Goal: Task Accomplishment & Management: Use online tool/utility

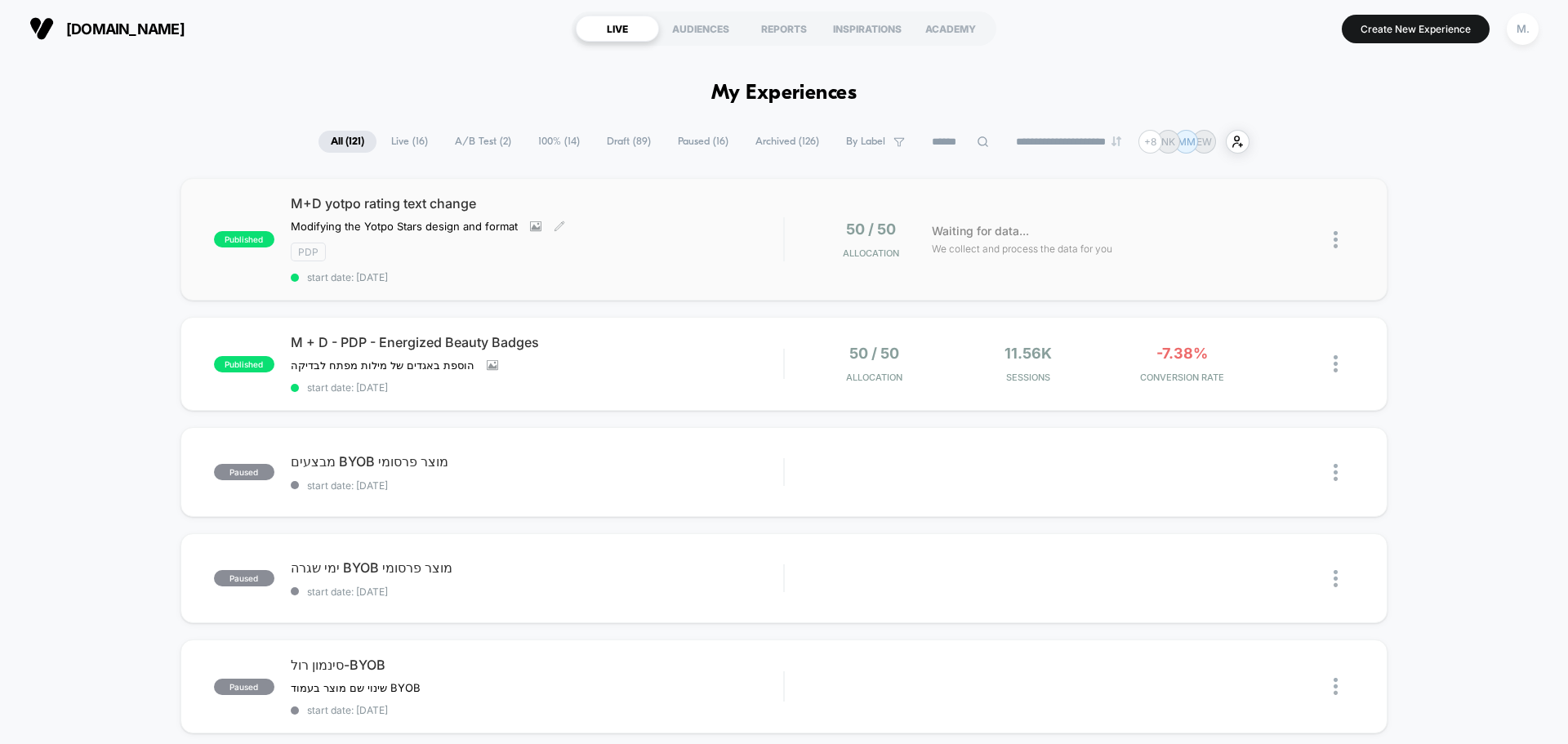
click at [643, 242] on div "M+D yotpo rating text change Modifying the Yotpo Stars design and format Click …" at bounding box center [537, 239] width 493 height 88
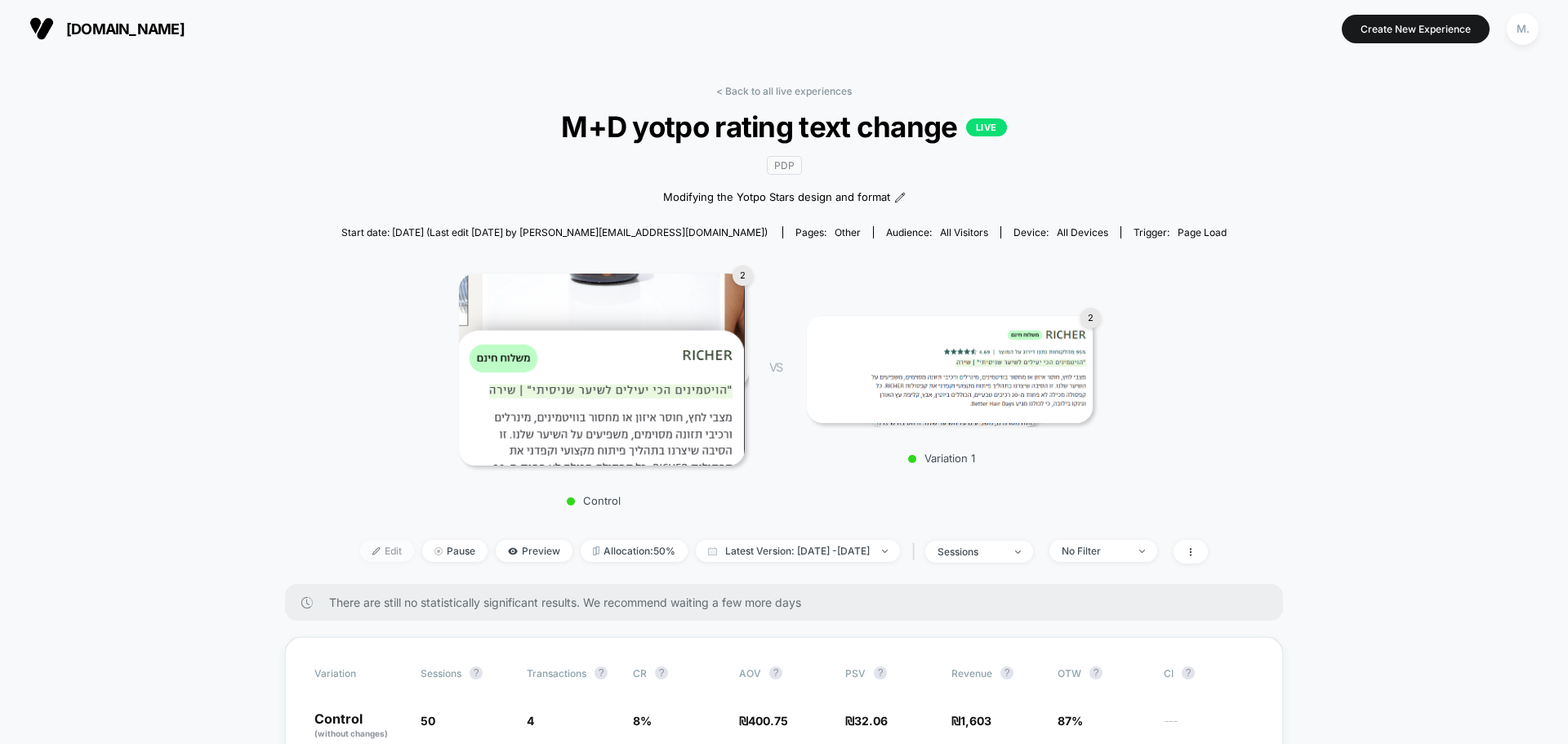
click at [360, 552] on span "Edit" at bounding box center [387, 551] width 54 height 22
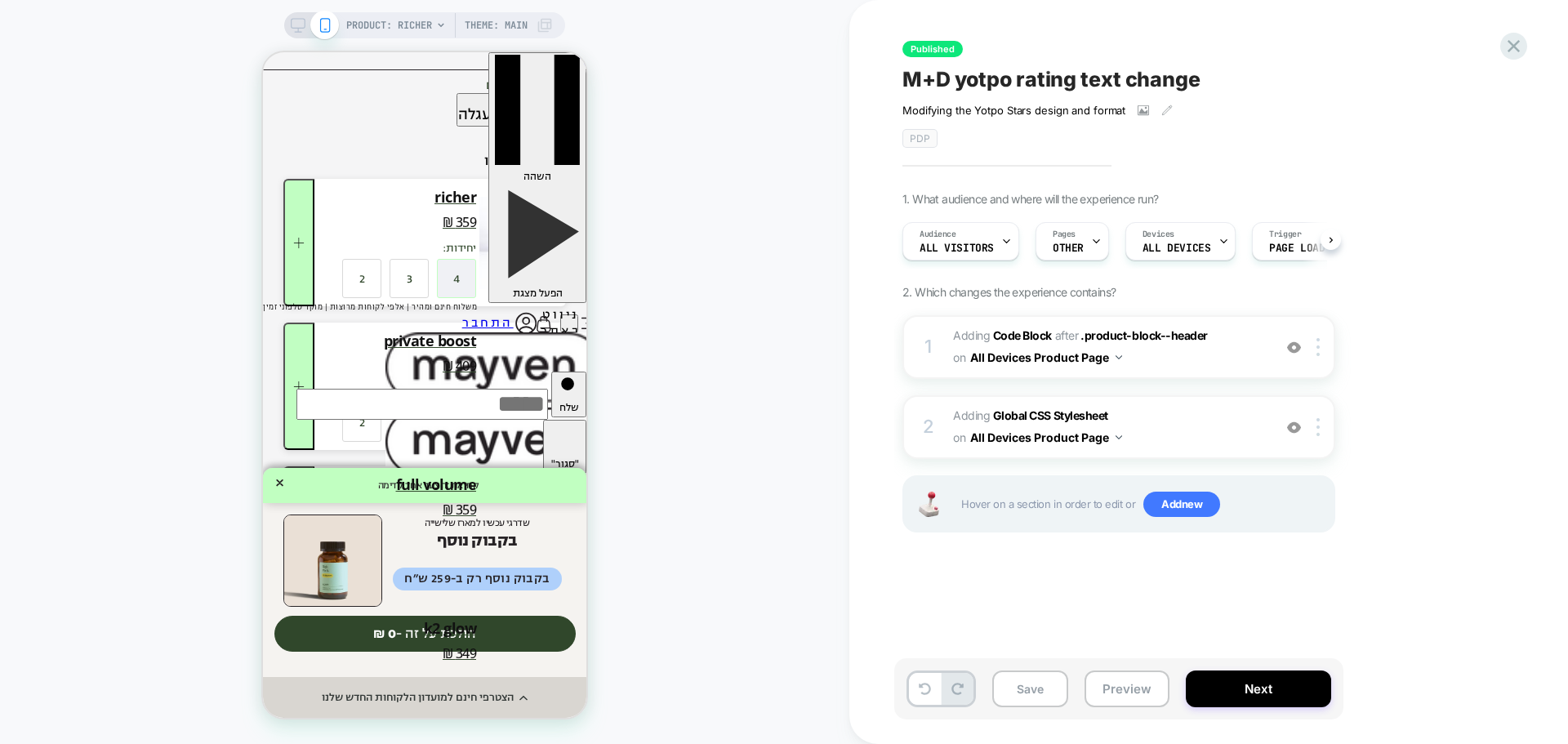
scroll to position [0, 1]
click at [1206, 367] on span "Adding Code Block AFTER .product-block--header .product-block--header on All De…" at bounding box center [1108, 347] width 311 height 44
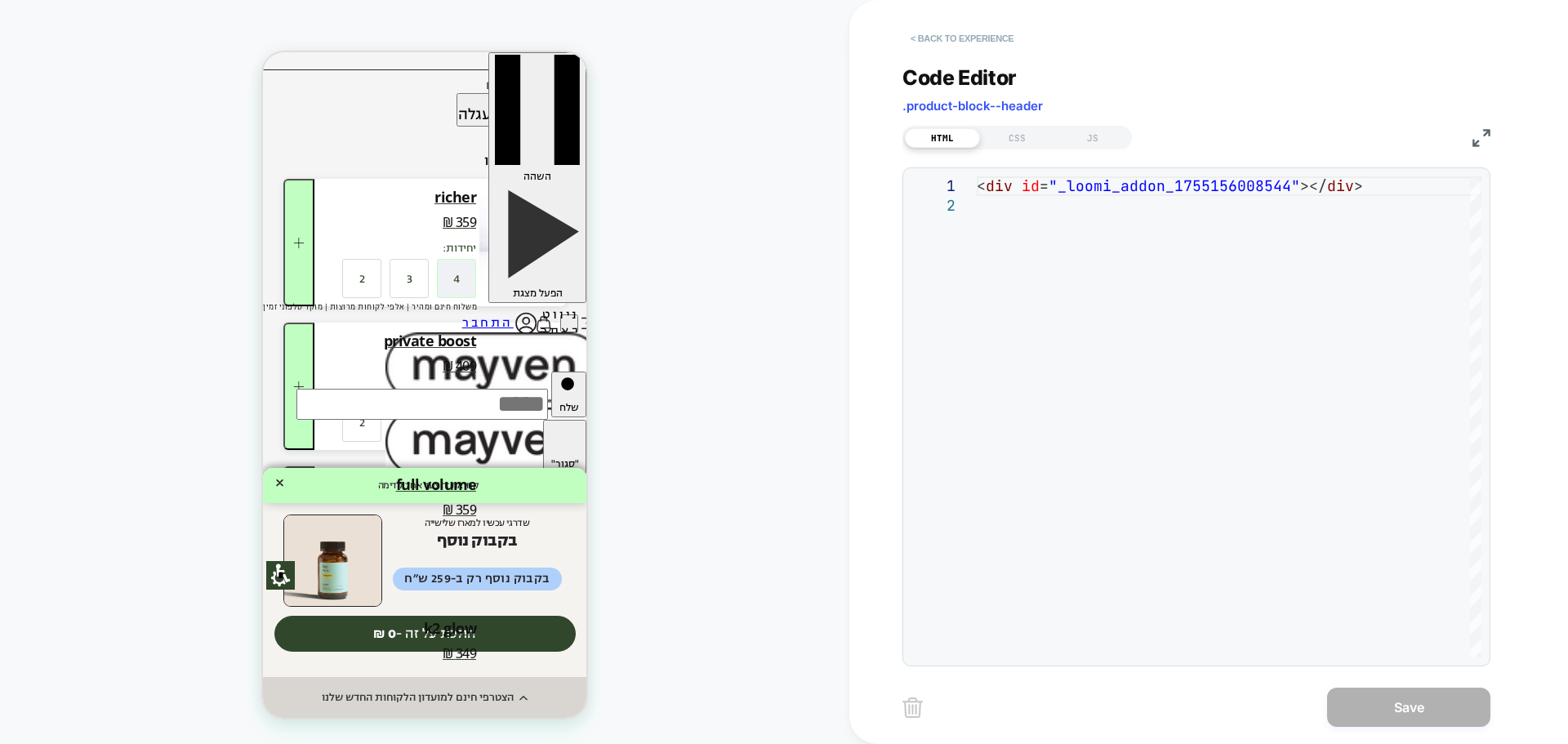
click at [949, 37] on button "< Back to experience" at bounding box center [962, 39] width 119 height 26
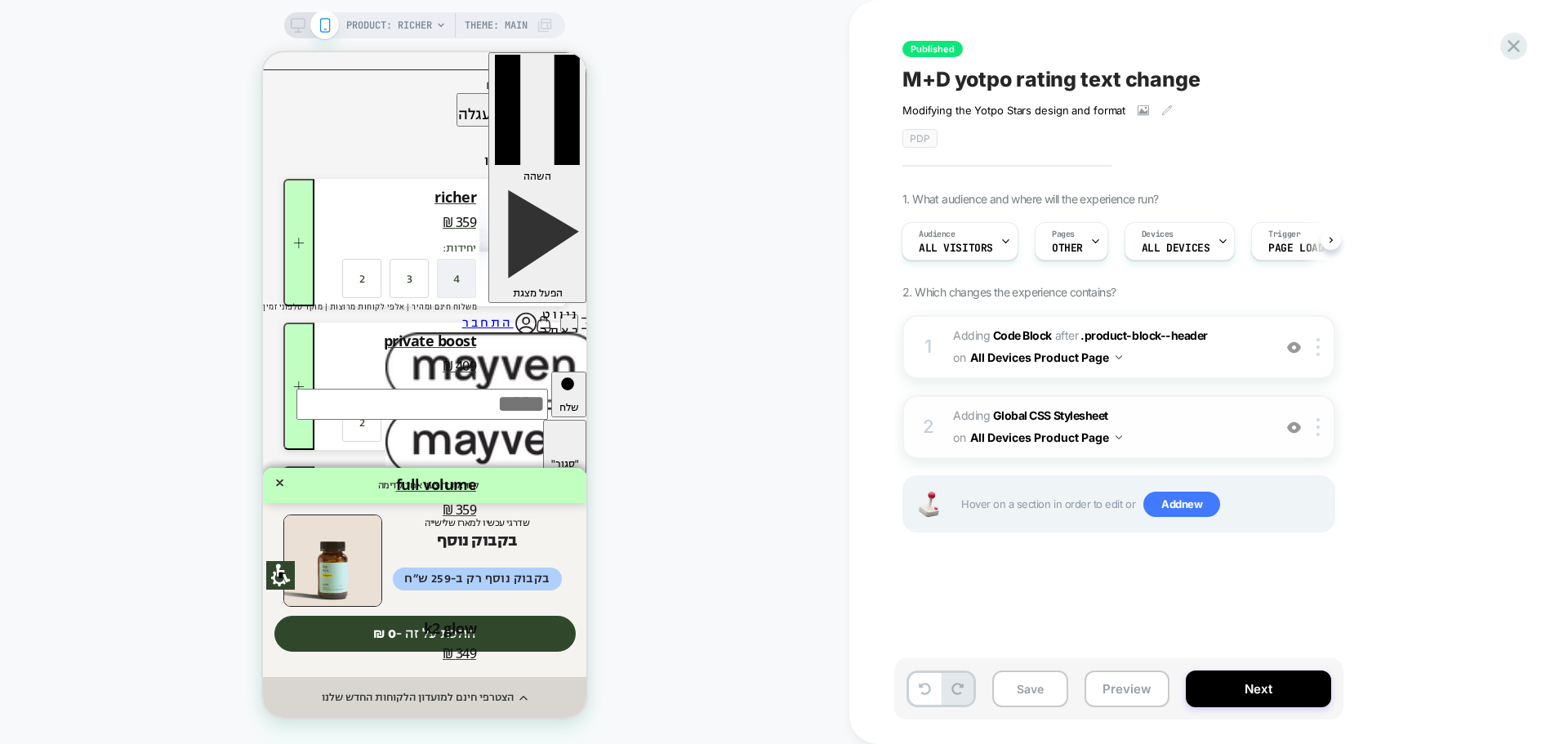
click at [1209, 424] on span "Adding Global CSS Stylesheet on All Devices Product Page" at bounding box center [1108, 427] width 311 height 44
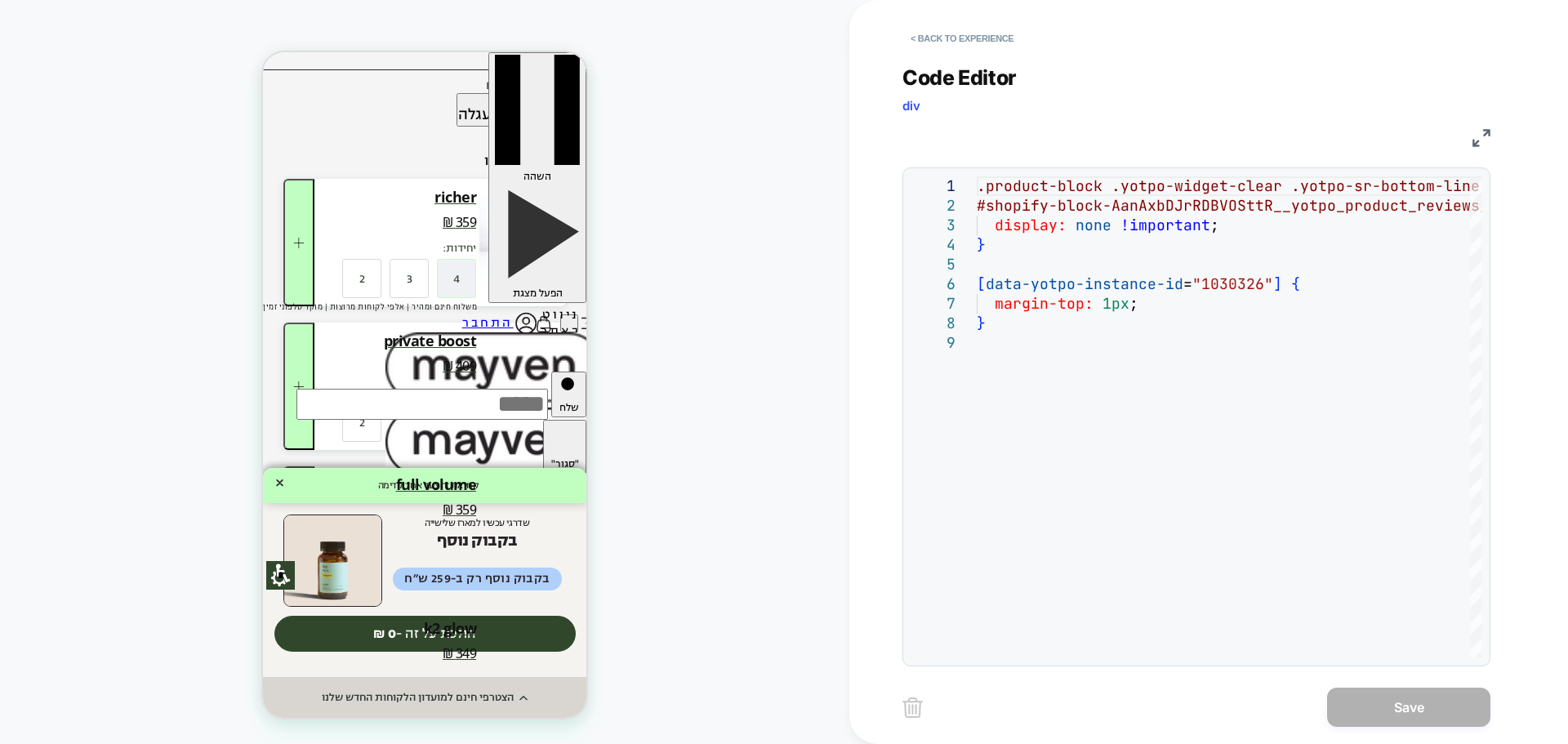
drag, startPoint x: 1199, startPoint y: 660, endPoint x: 1274, endPoint y: 657, distance: 75.1
click at [1274, 657] on div "**********" at bounding box center [1197, 417] width 588 height 499
click at [1125, 657] on div at bounding box center [1148, 652] width 342 height 10
click at [923, 39] on button "< Back to experience" at bounding box center [962, 39] width 119 height 26
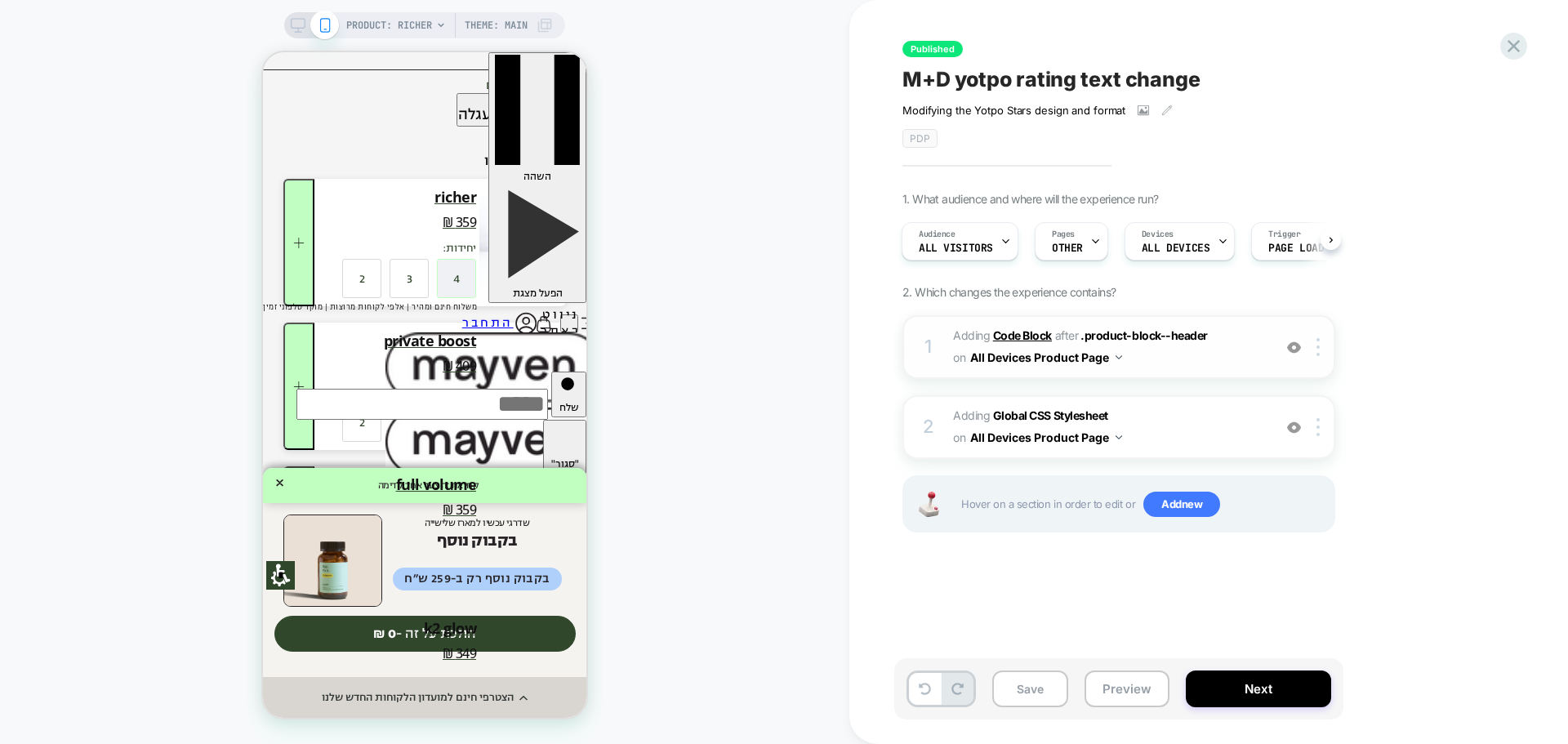
click at [1010, 336] on b "Code Block" at bounding box center [1023, 335] width 59 height 14
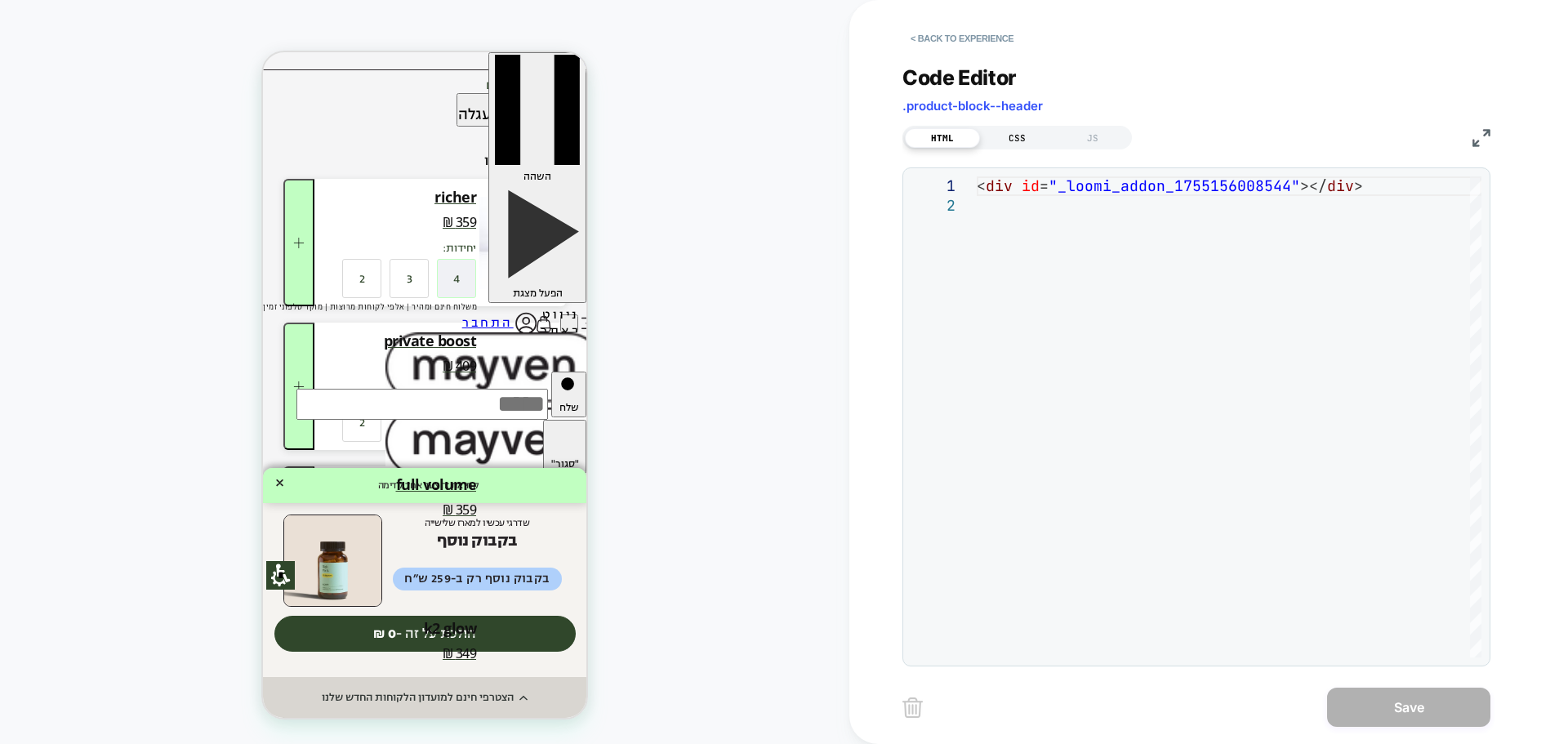
click at [1006, 139] on div "CSS" at bounding box center [1018, 137] width 75 height 19
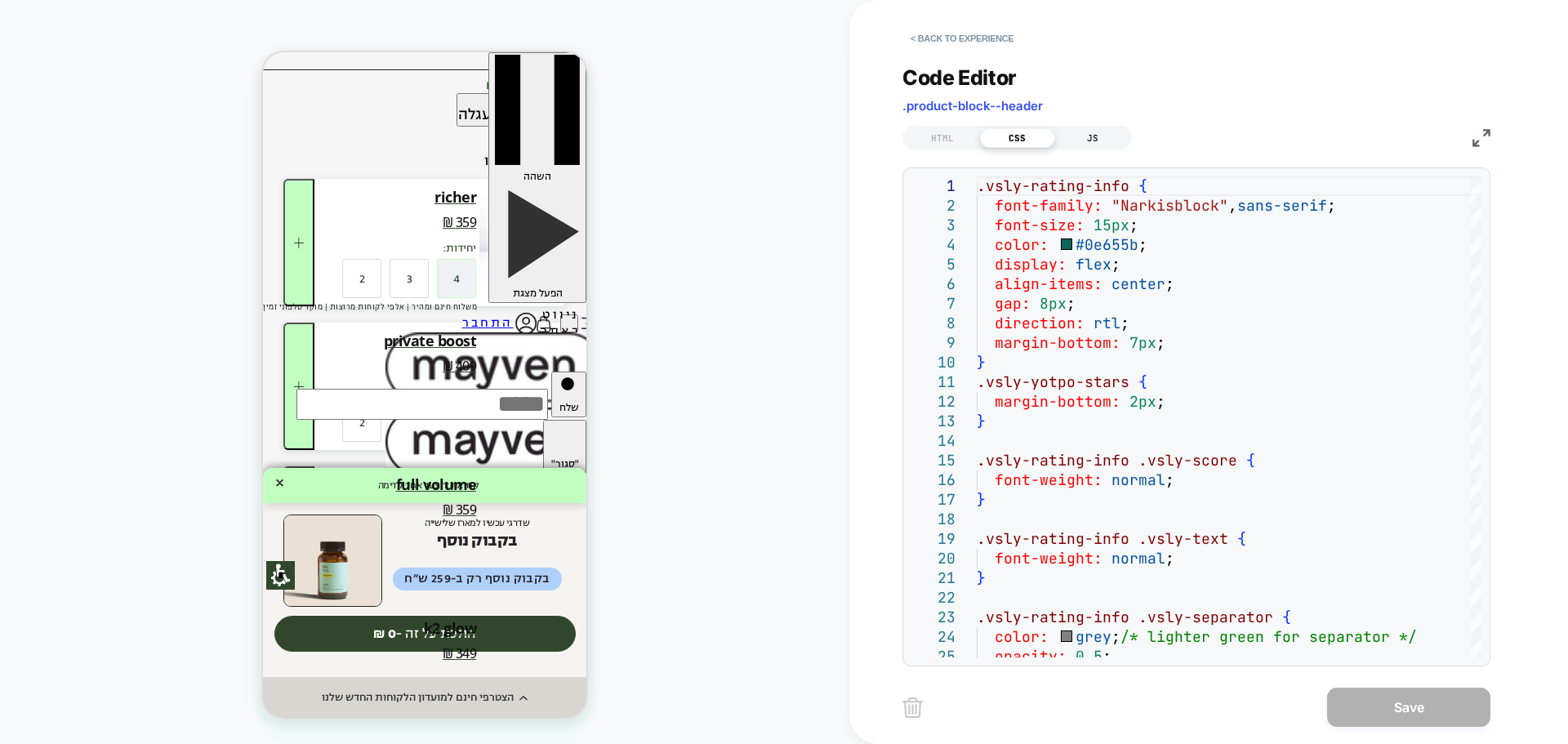
click at [1088, 140] on div "JS" at bounding box center [1093, 137] width 75 height 19
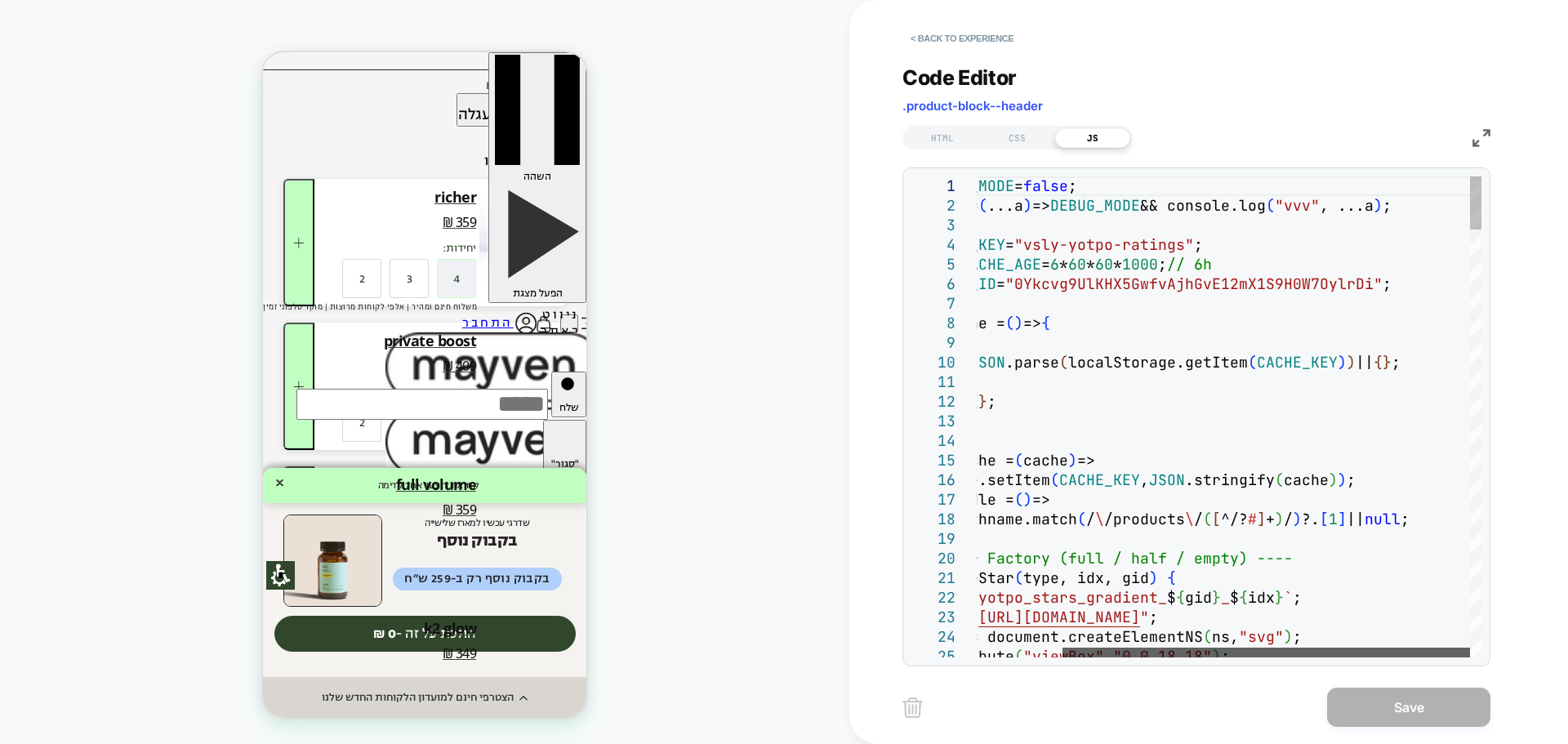
click at [1454, 650] on div at bounding box center [1267, 652] width 408 height 10
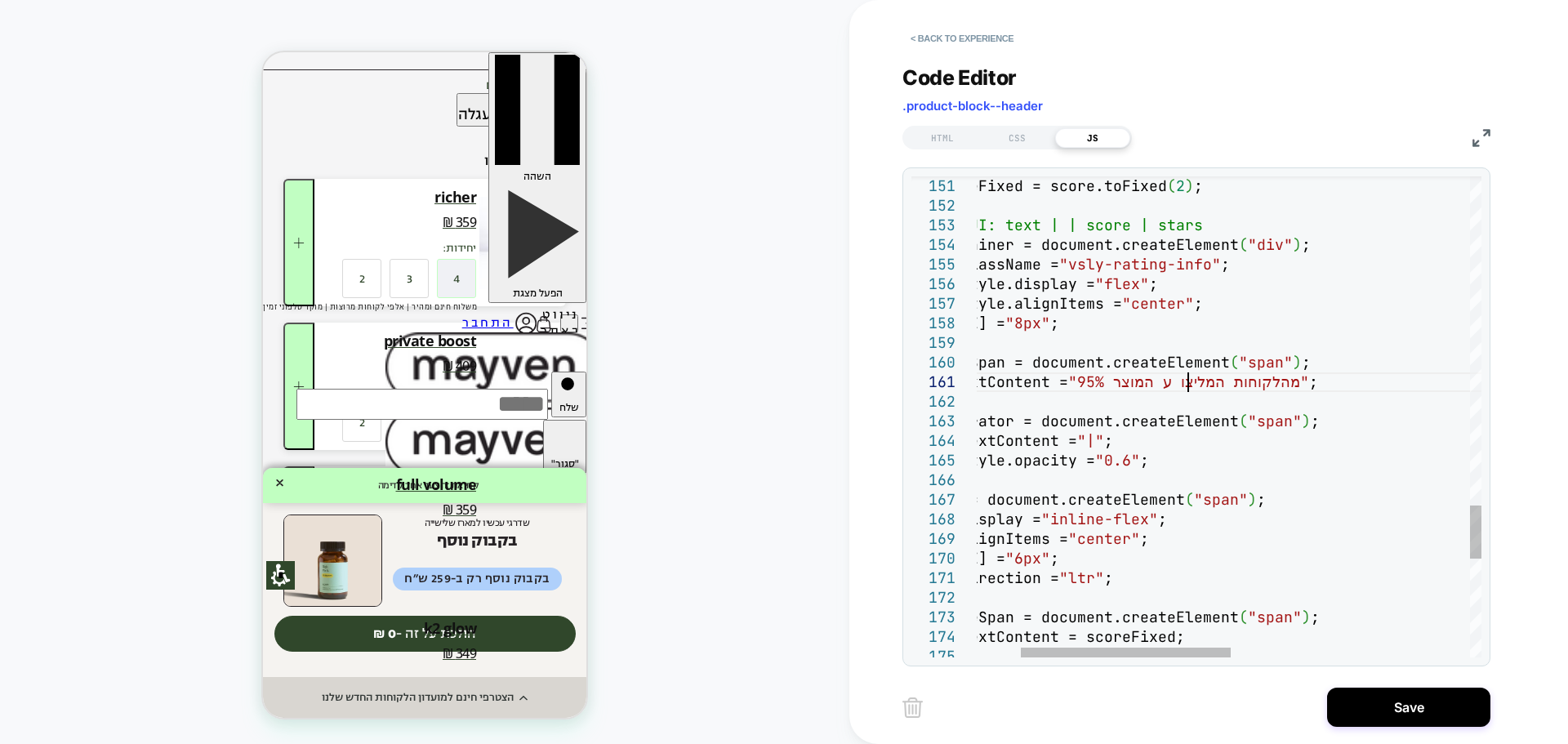
scroll to position [0, 317]
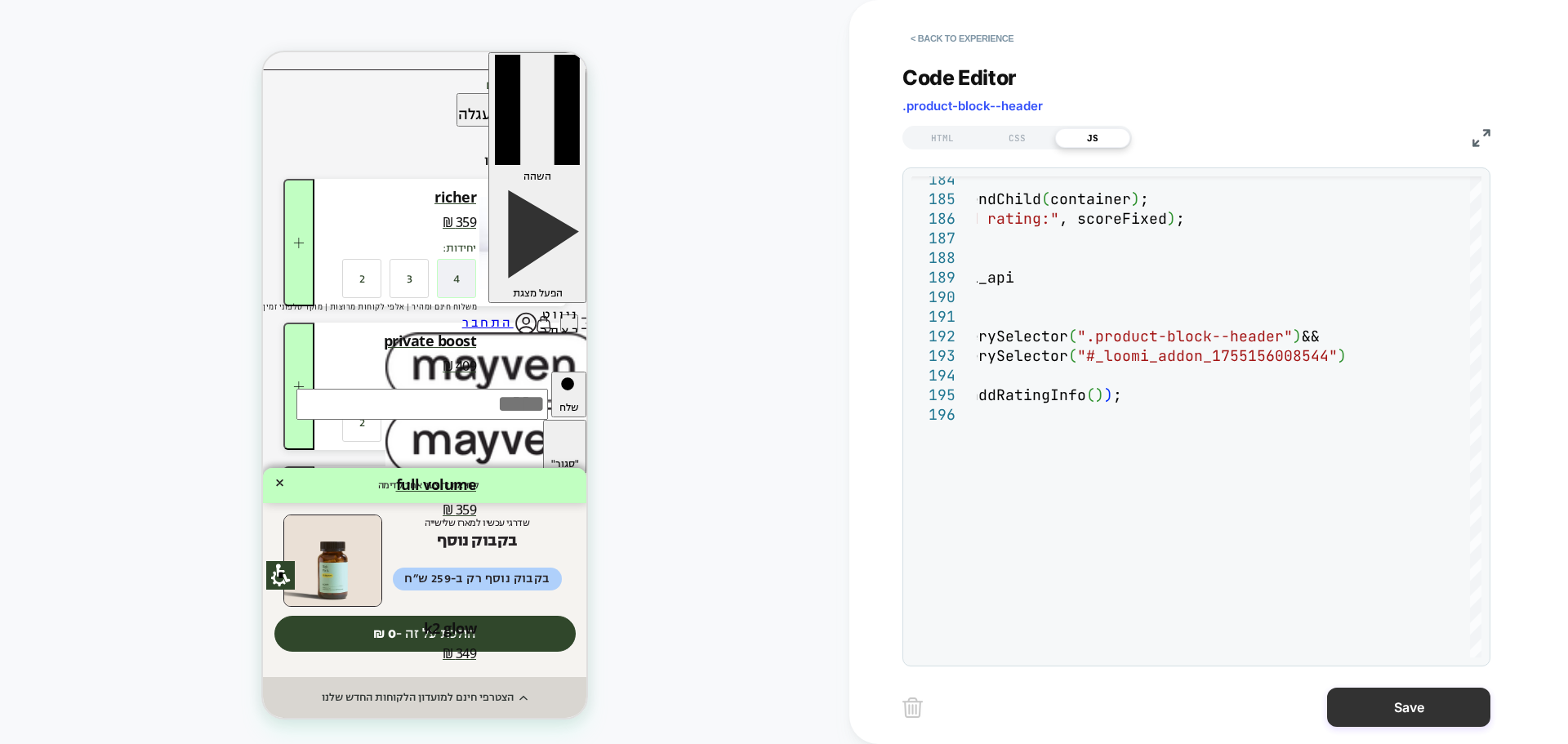
type textarea "**********"
click at [1368, 699] on button "Save" at bounding box center [1409, 707] width 164 height 39
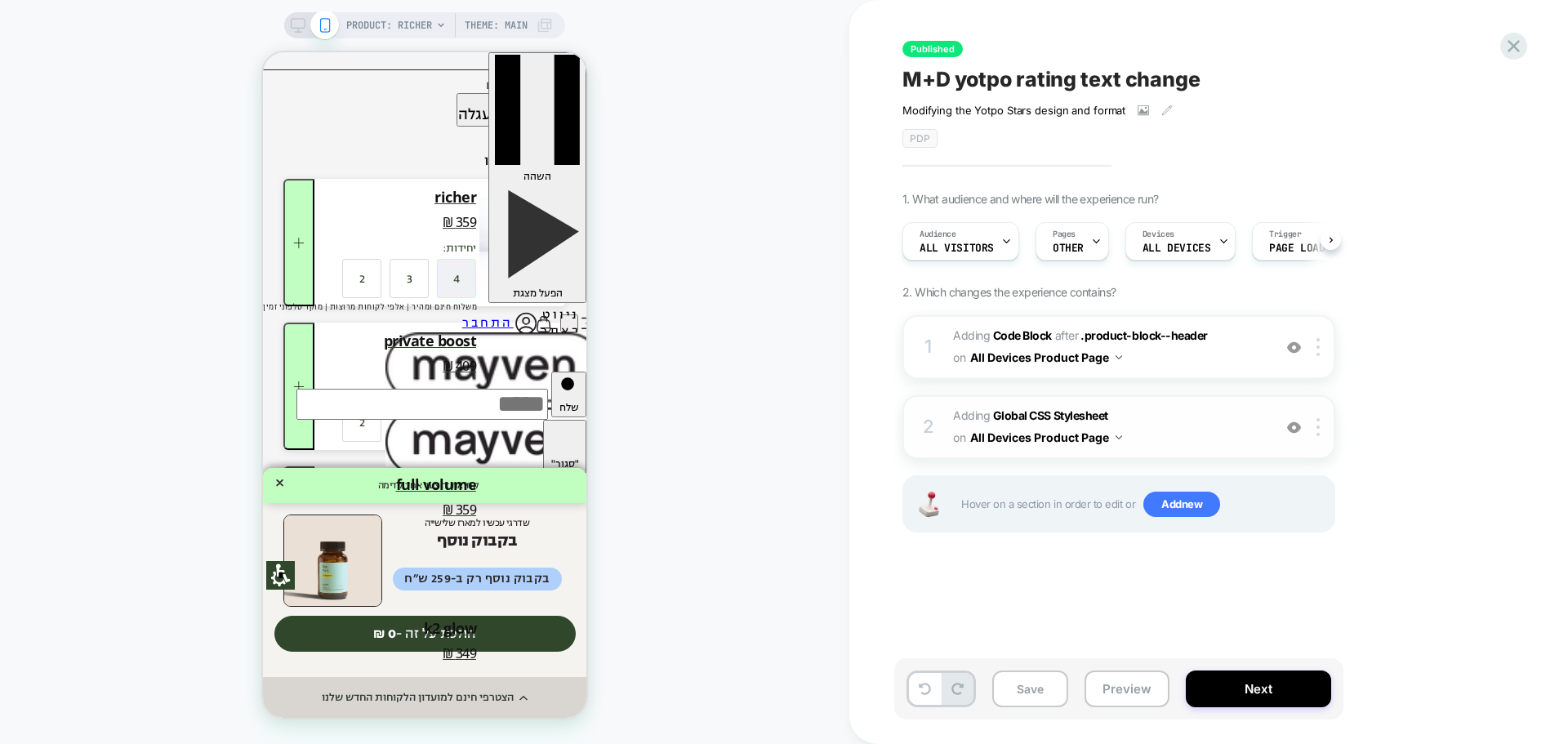
scroll to position [0, 1]
click at [1029, 689] on button "Save" at bounding box center [1030, 689] width 76 height 37
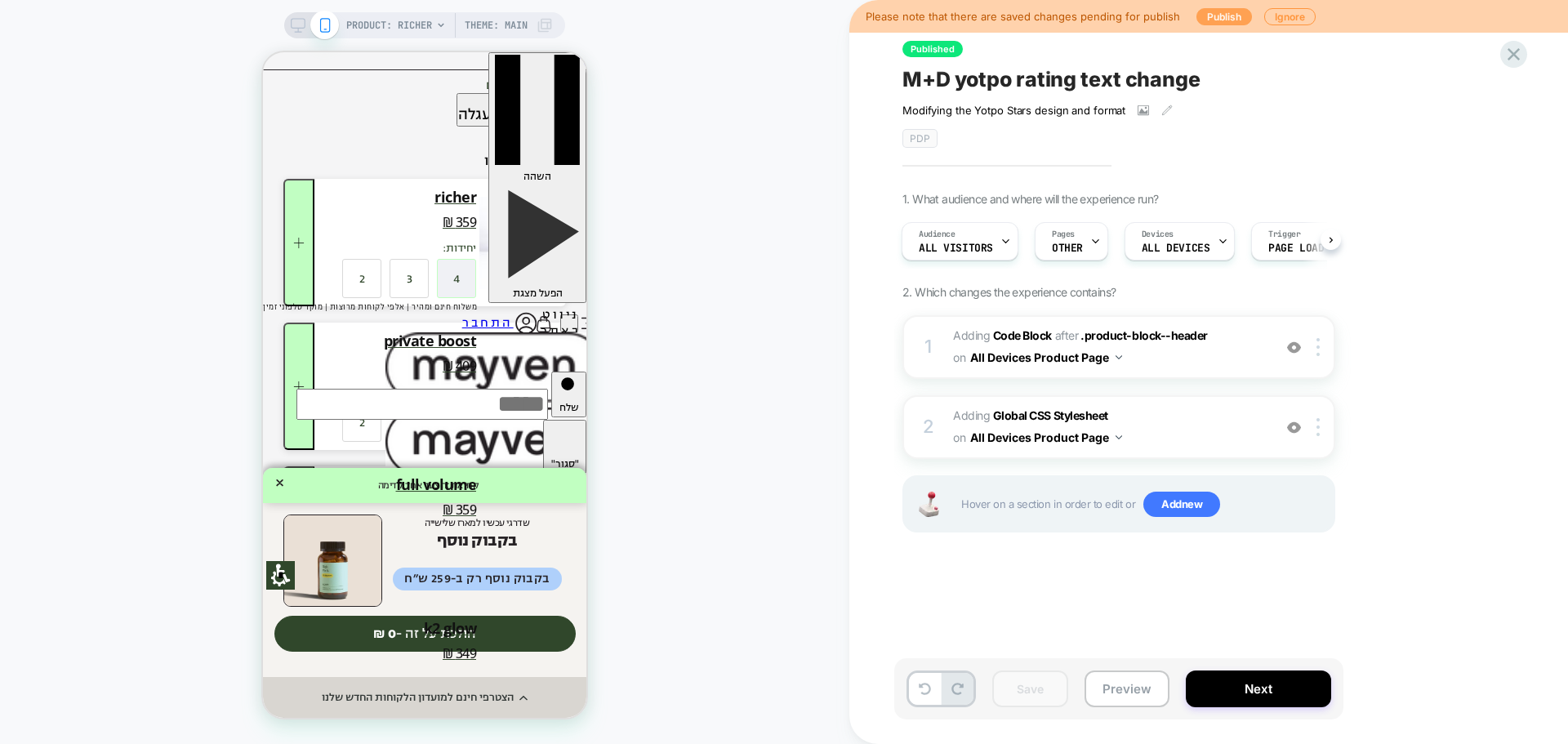
click at [1215, 13] on button "Publish" at bounding box center [1224, 17] width 55 height 18
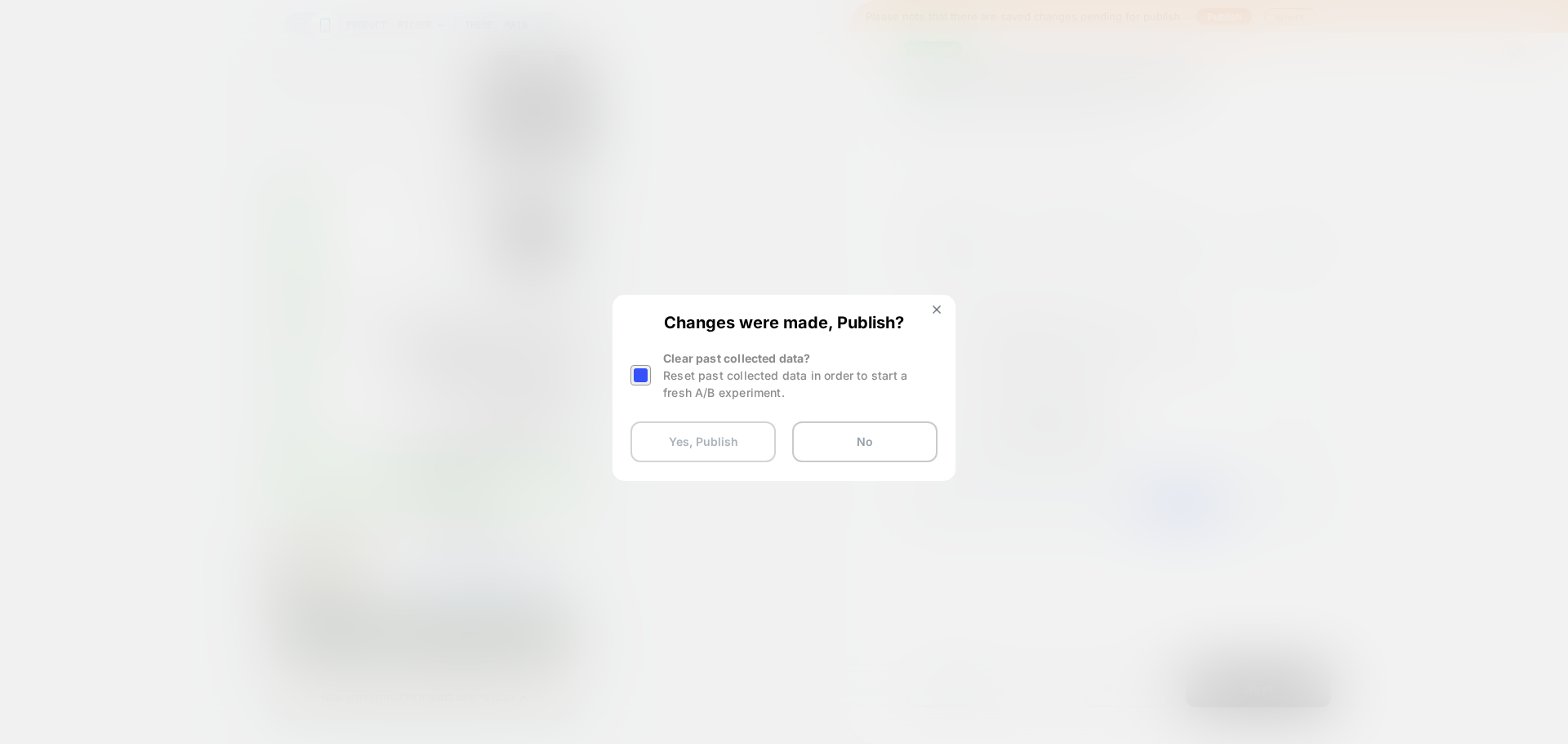
click at [706, 446] on button "Yes, Publish" at bounding box center [703, 441] width 145 height 41
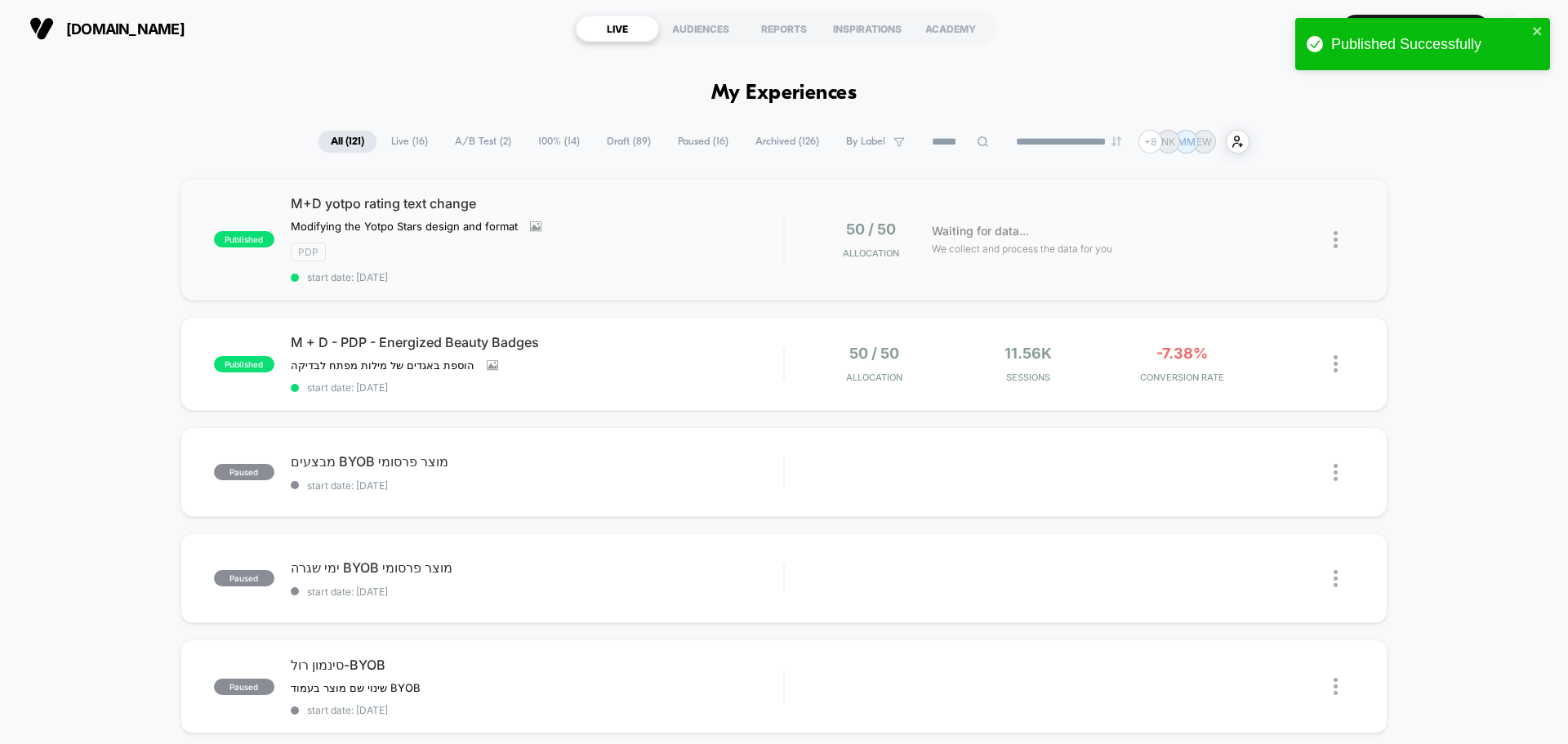
click at [1336, 248] on img at bounding box center [1336, 240] width 4 height 18
click at [1337, 361] on img at bounding box center [1336, 364] width 4 height 18
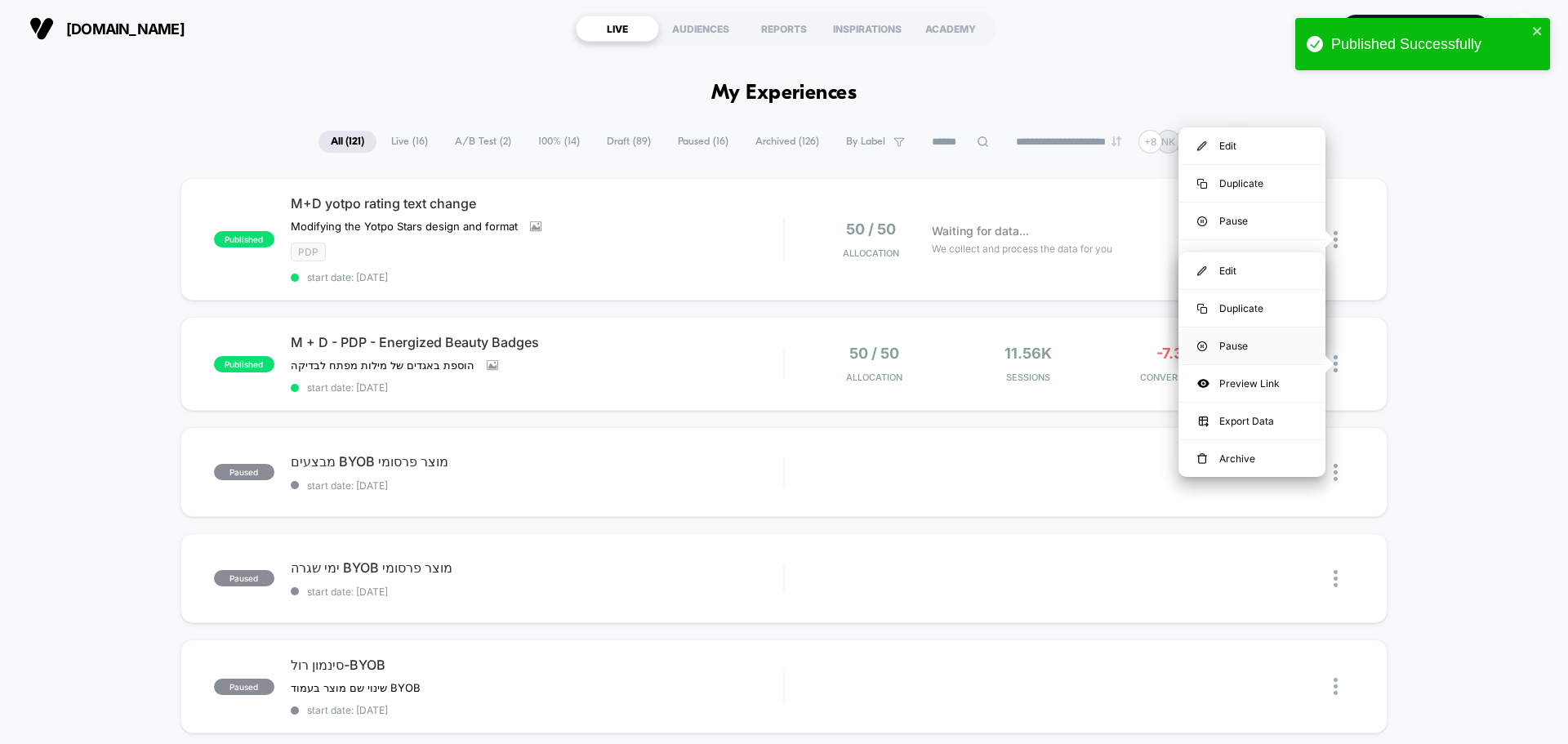
click at [1276, 346] on div "Pause" at bounding box center [1252, 346] width 147 height 37
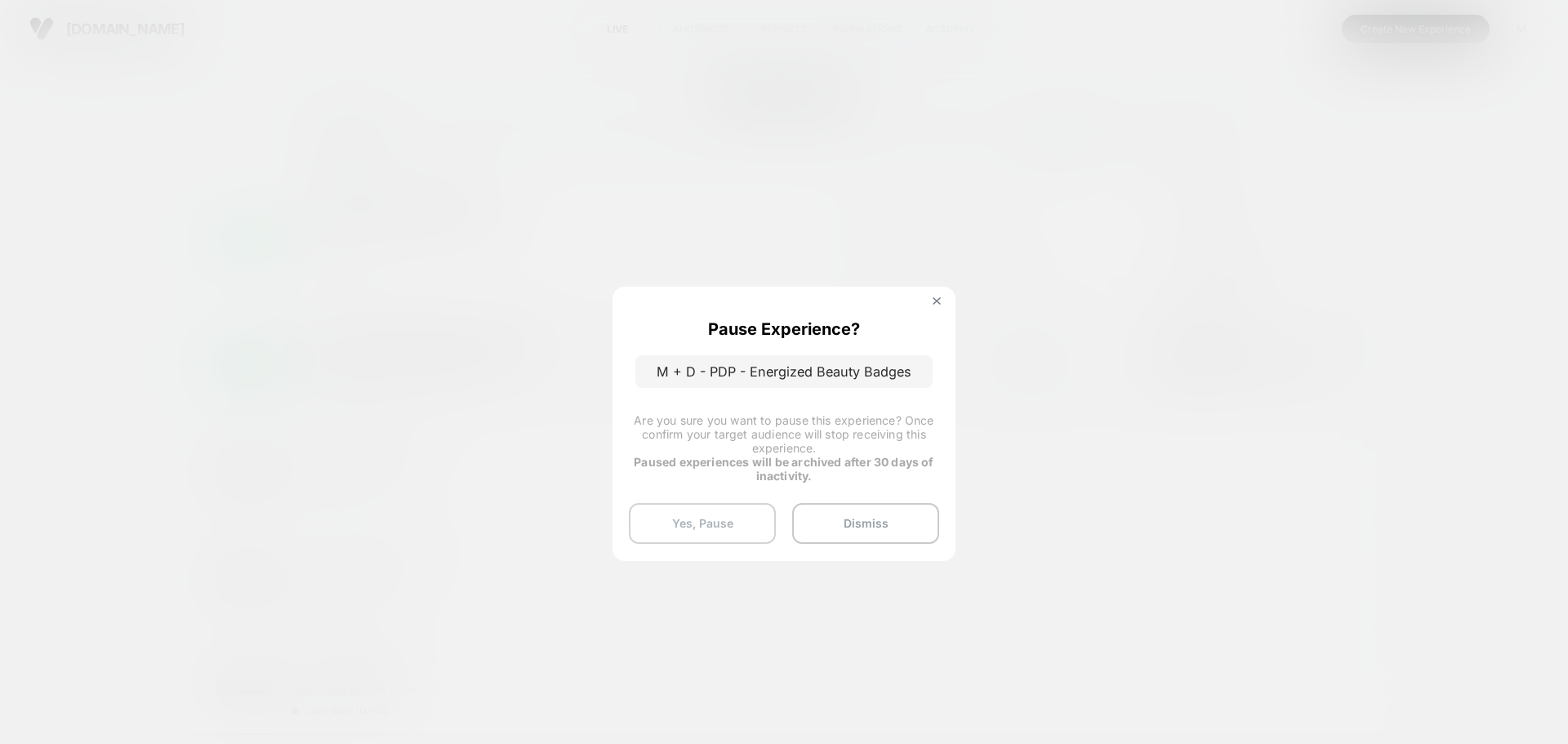
click at [724, 521] on button "Yes, Pause" at bounding box center [702, 523] width 147 height 41
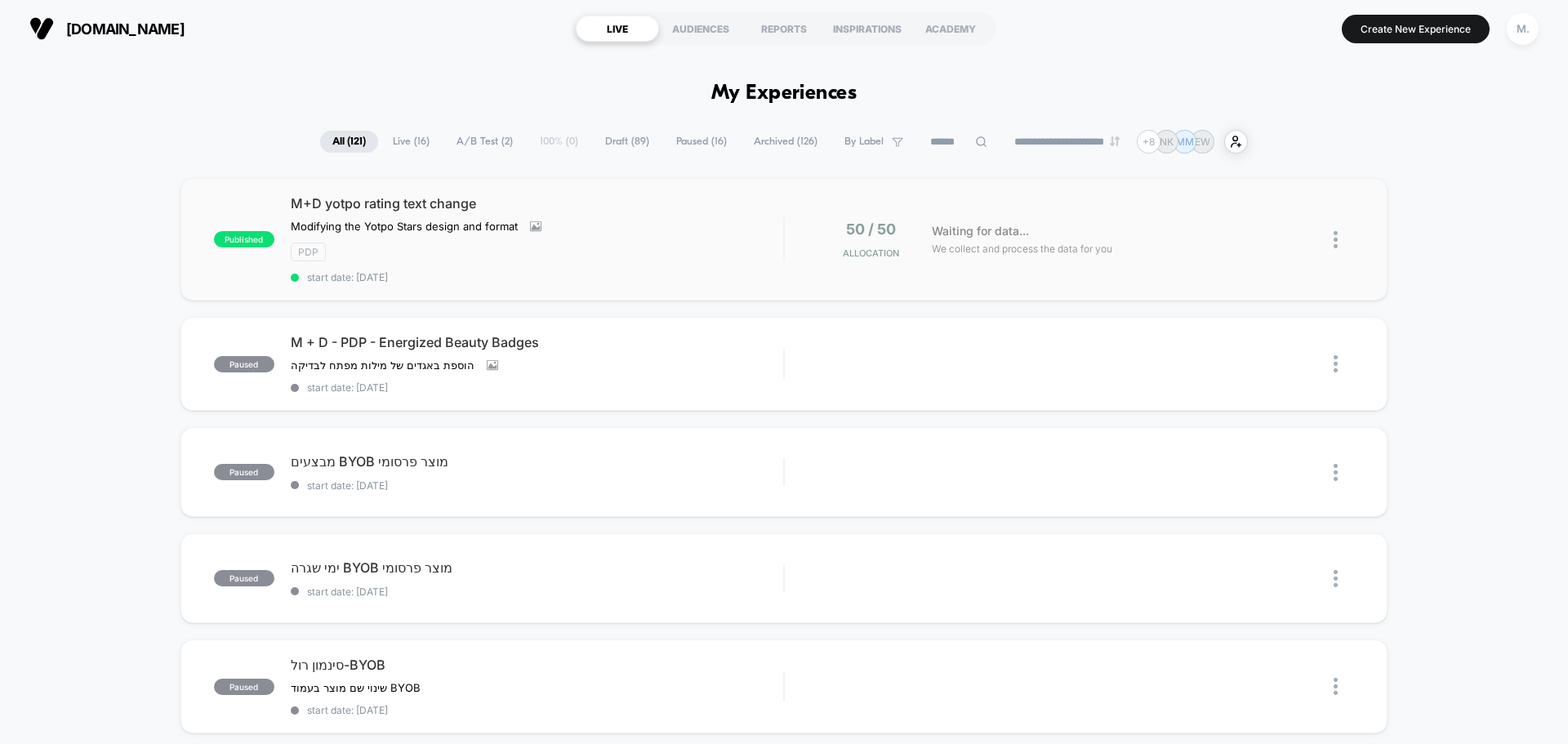
click at [1335, 243] on img at bounding box center [1336, 240] width 4 height 18
click at [1250, 263] on div "Preview Link" at bounding box center [1252, 258] width 147 height 37
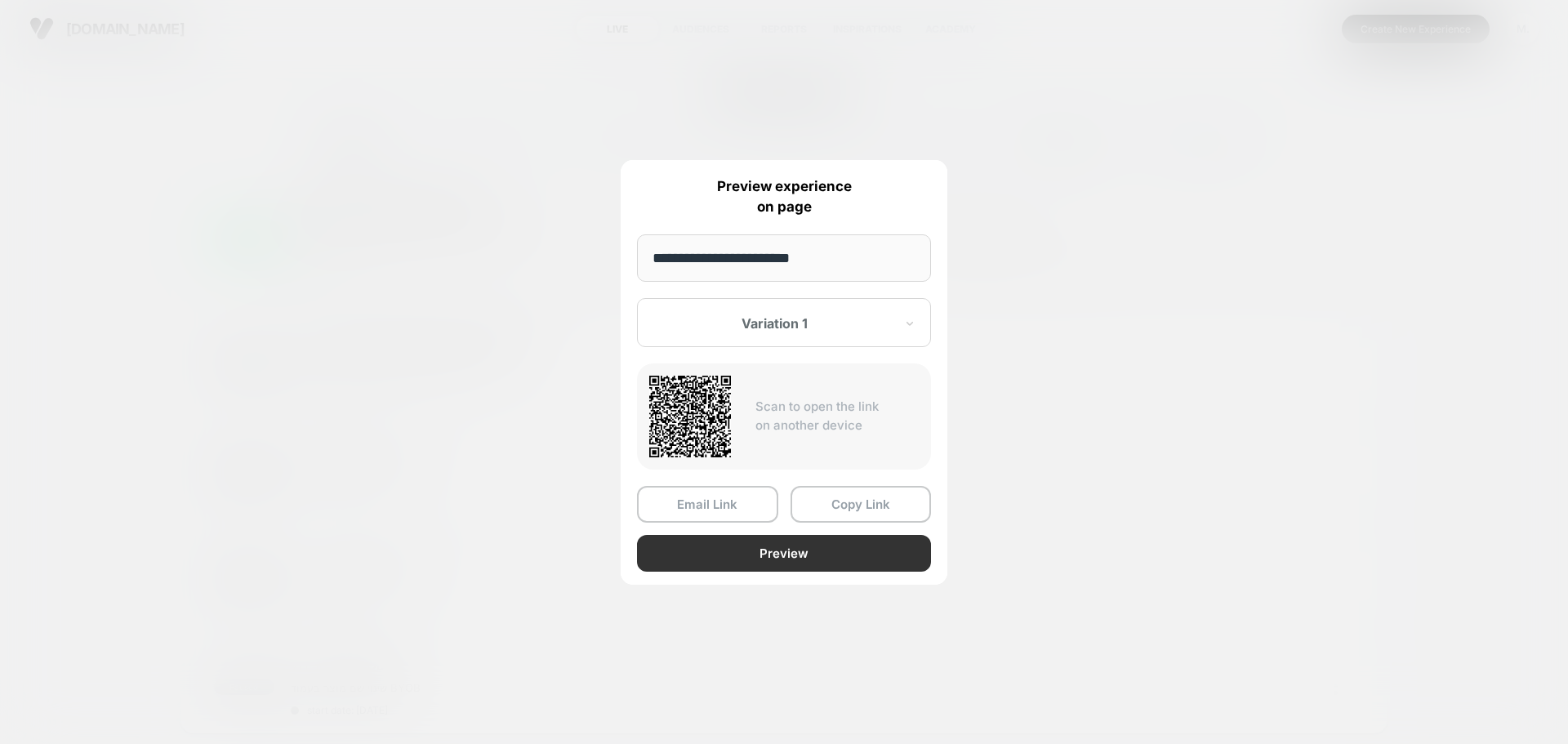
click at [840, 553] on button "Preview" at bounding box center [784, 553] width 294 height 37
